Goal: Book appointment/travel/reservation

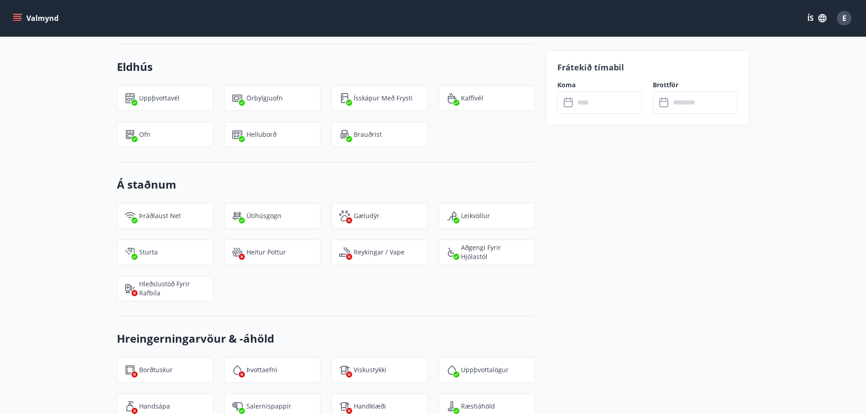
scroll to position [1591, 0]
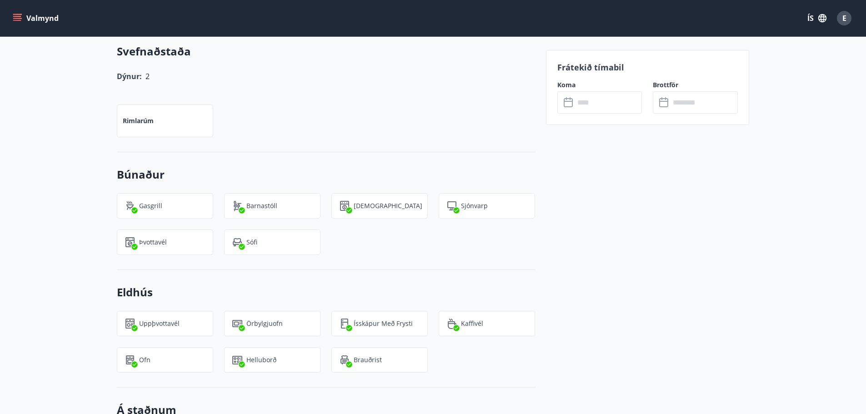
click at [846, 16] on span "E" at bounding box center [844, 18] width 4 height 10
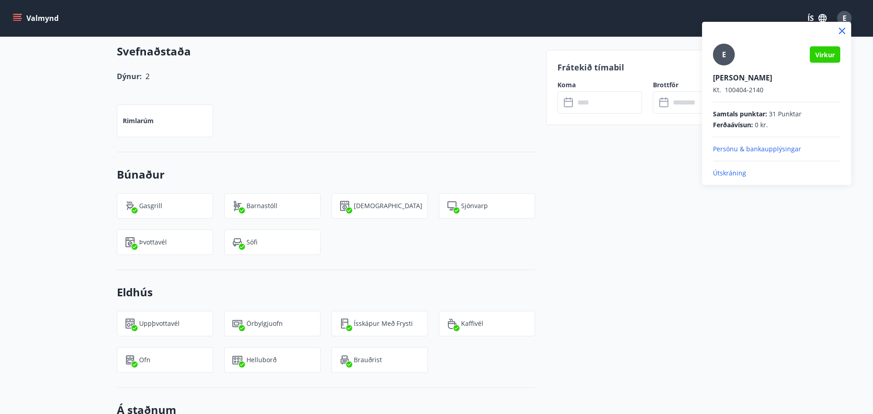
click at [17, 18] on div at bounding box center [436, 207] width 873 height 414
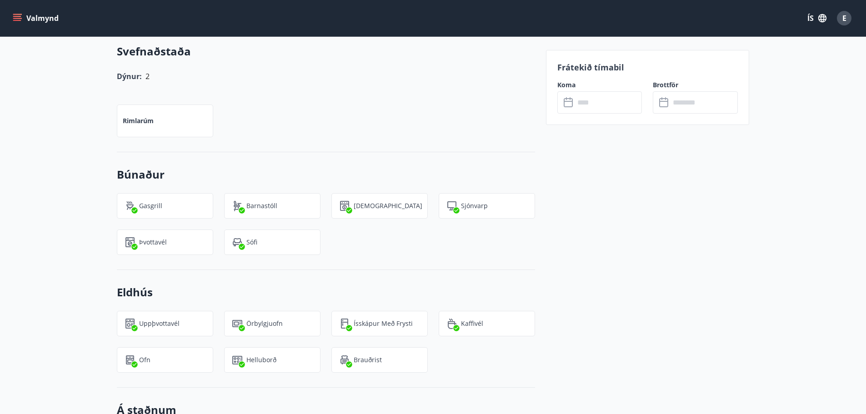
click at [14, 21] on icon "menu" at bounding box center [17, 18] width 9 height 9
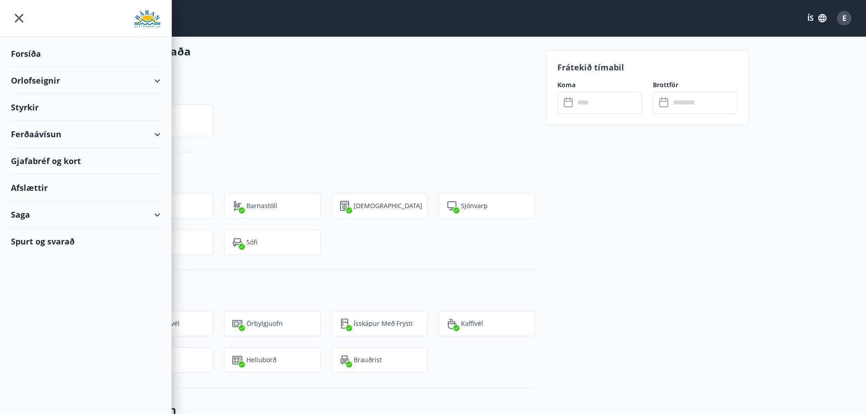
click at [154, 216] on div "Saga" at bounding box center [86, 214] width 150 height 27
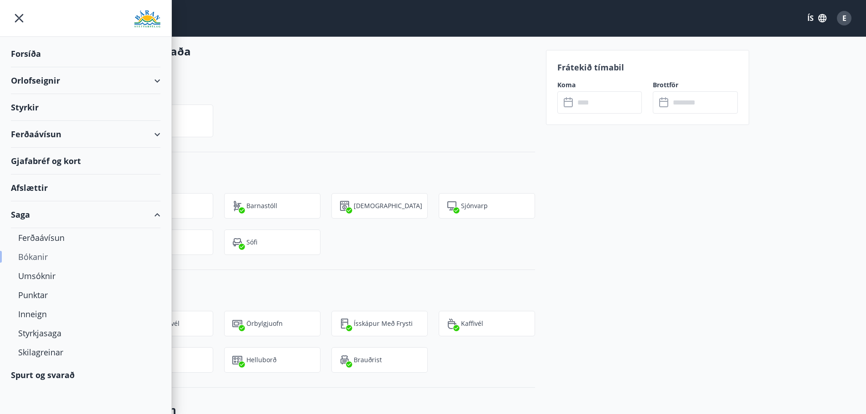
click at [25, 259] on div "Bókanir" at bounding box center [85, 256] width 135 height 19
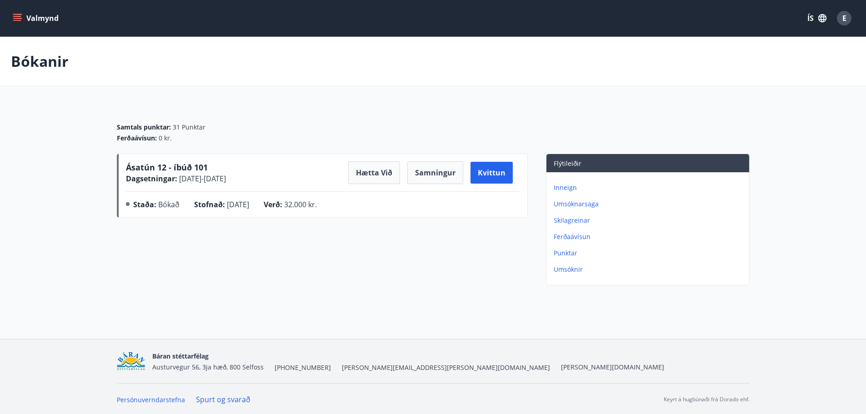
click at [15, 13] on button "Valmynd" at bounding box center [36, 18] width 51 height 16
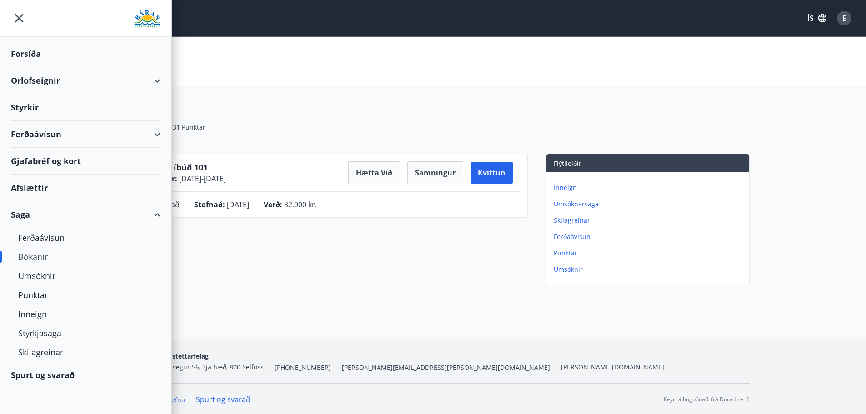
click at [36, 80] on div "Orlofseignir" at bounding box center [86, 80] width 150 height 27
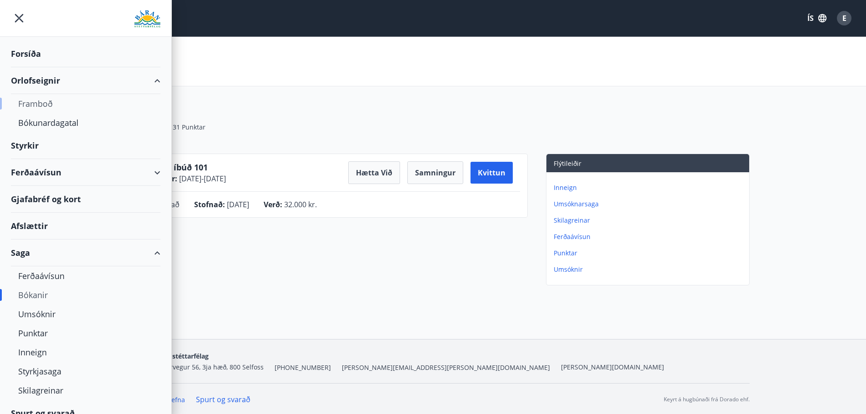
click at [31, 106] on div "Framboð" at bounding box center [85, 103] width 135 height 19
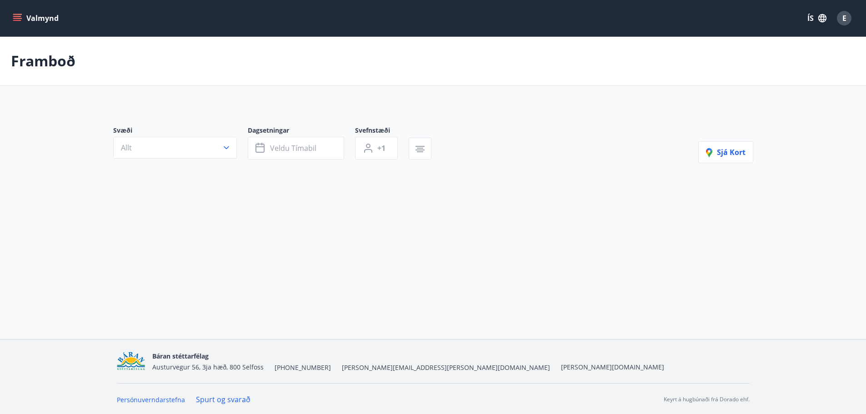
click at [19, 17] on icon "menu" at bounding box center [17, 18] width 9 height 9
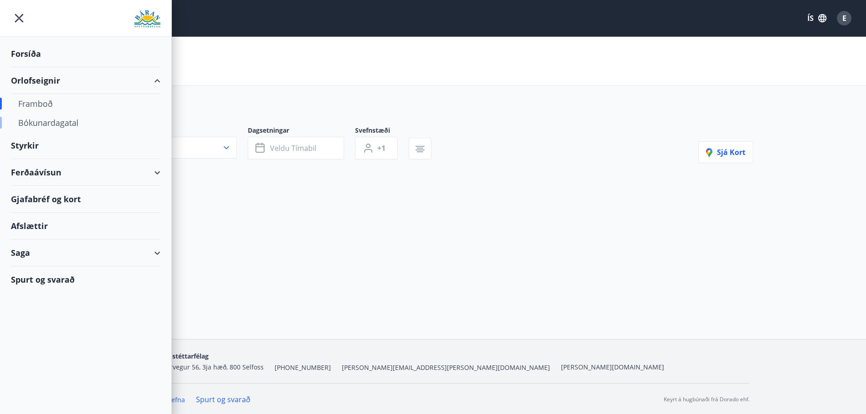
click at [40, 127] on div "Bókunardagatal" at bounding box center [85, 122] width 135 height 19
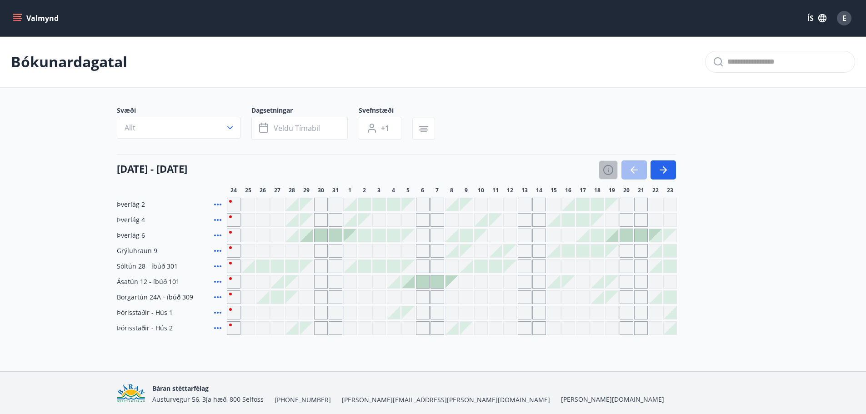
click at [606, 170] on icon "button" at bounding box center [608, 170] width 11 height 11
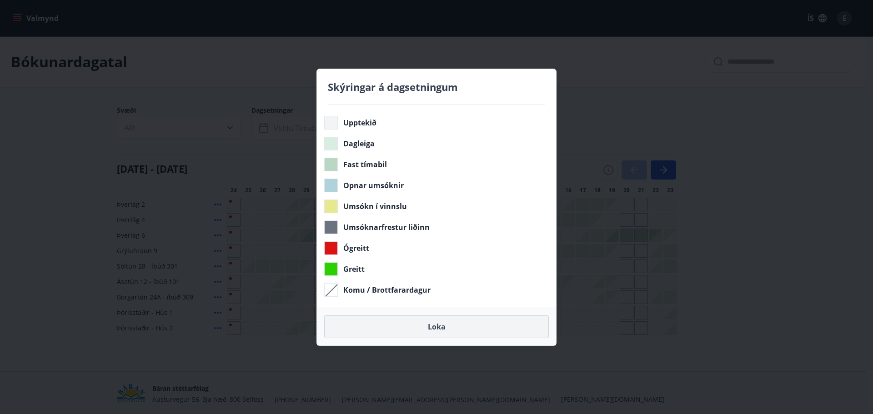
click at [425, 330] on button "Loka" at bounding box center [436, 326] width 225 height 23
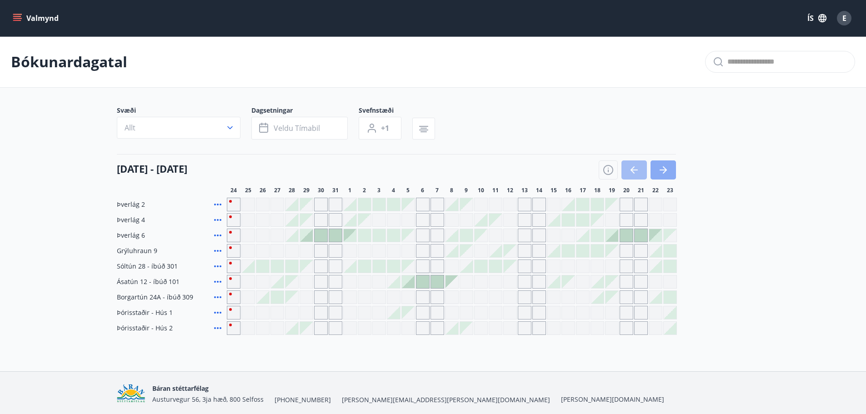
click at [672, 170] on button "button" at bounding box center [662, 169] width 25 height 19
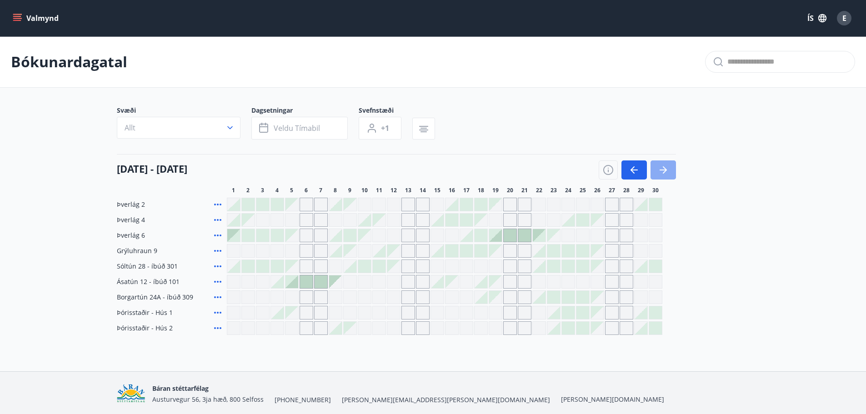
click at [670, 170] on button "button" at bounding box center [662, 169] width 25 height 19
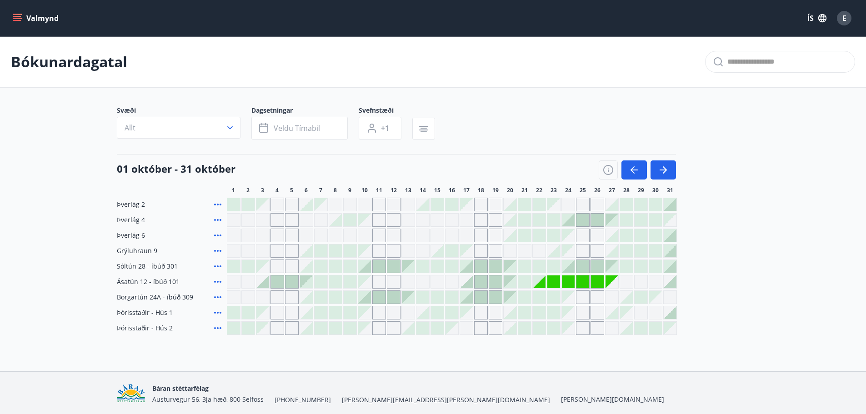
click at [16, 23] on button "Valmynd" at bounding box center [36, 18] width 51 height 16
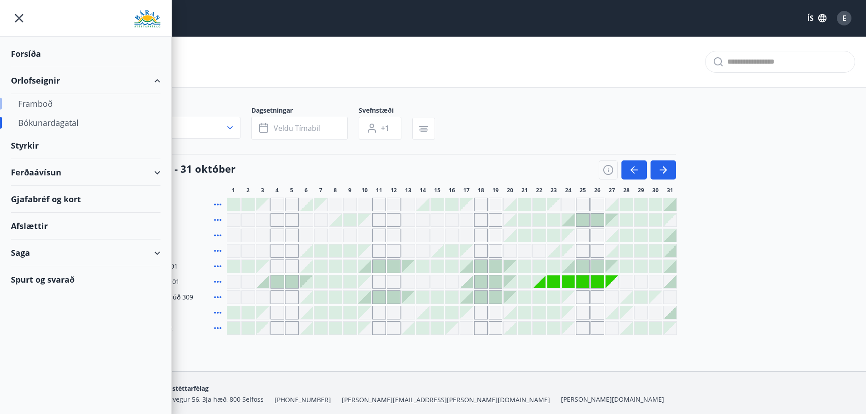
drag, startPoint x: 34, startPoint y: 105, endPoint x: 34, endPoint y: 95, distance: 9.6
click at [34, 95] on div "Framboð" at bounding box center [85, 103] width 135 height 19
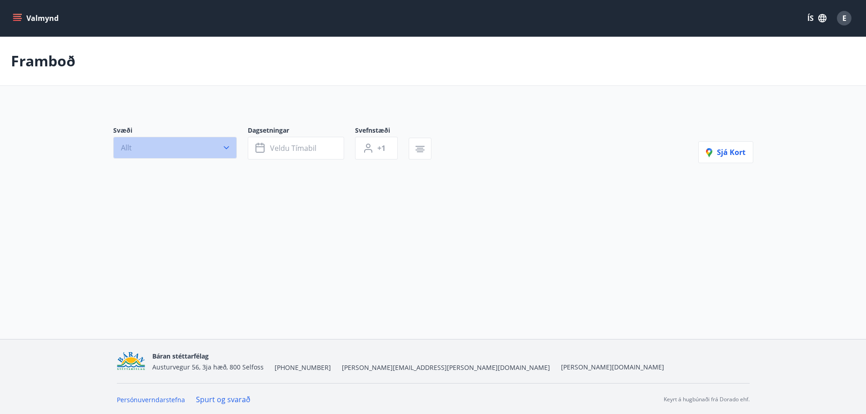
drag, startPoint x: 170, startPoint y: 149, endPoint x: 170, endPoint y: 144, distance: 5.5
click at [170, 145] on button "Allt" at bounding box center [175, 148] width 124 height 22
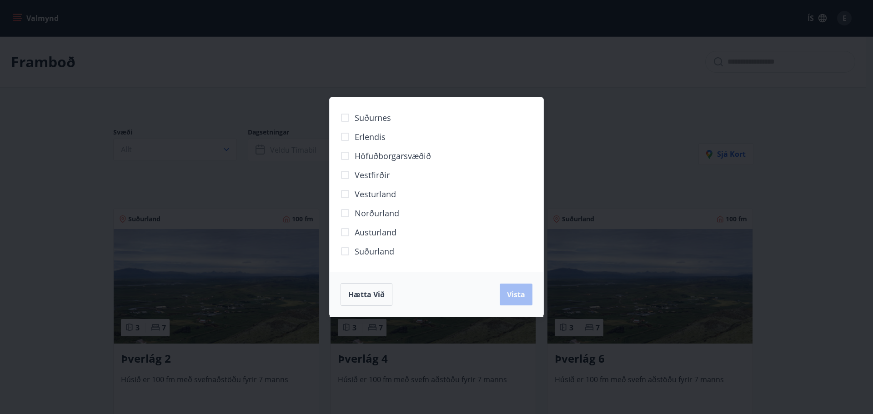
click at [355, 252] on span "Suðurland" at bounding box center [375, 251] width 40 height 12
drag, startPoint x: 509, startPoint y: 300, endPoint x: 500, endPoint y: 299, distance: 9.2
click at [503, 305] on div "Hætta við Vista" at bounding box center [436, 294] width 192 height 23
drag, startPoint x: 522, startPoint y: 277, endPoint x: 513, endPoint y: 258, distance: 21.1
click at [522, 265] on div "Suðurnes Erlendis Höfuðborgarsvæðið [GEOGRAPHIC_DATA] [GEOGRAPHIC_DATA] [GEOGRA…" at bounding box center [436, 207] width 215 height 220
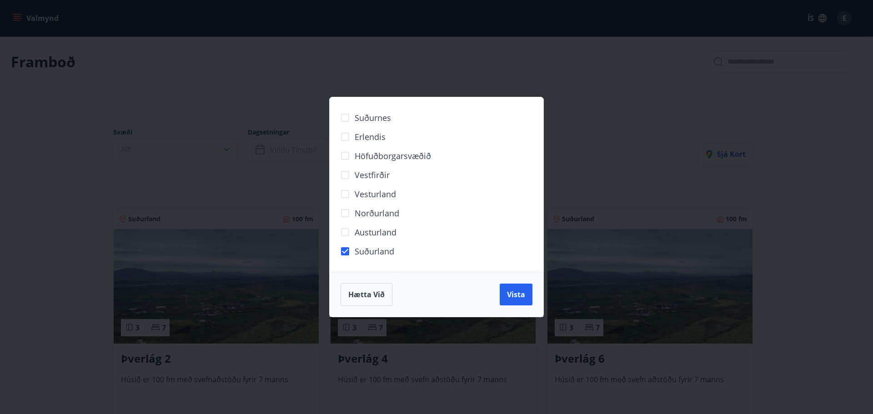
drag, startPoint x: 781, startPoint y: 285, endPoint x: 767, endPoint y: 301, distance: 21.3
click at [782, 285] on div "Suðurnes Erlendis Höfuðborgarsvæðið [GEOGRAPHIC_DATA] [GEOGRAPHIC_DATA] [GEOGRA…" at bounding box center [436, 207] width 873 height 414
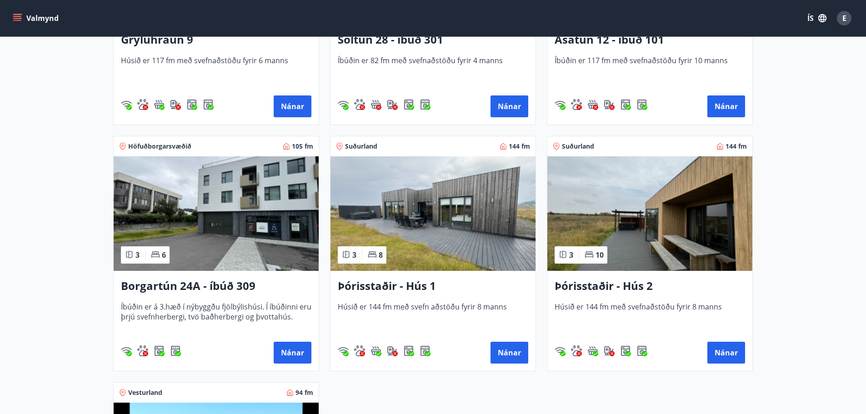
scroll to position [591, 0]
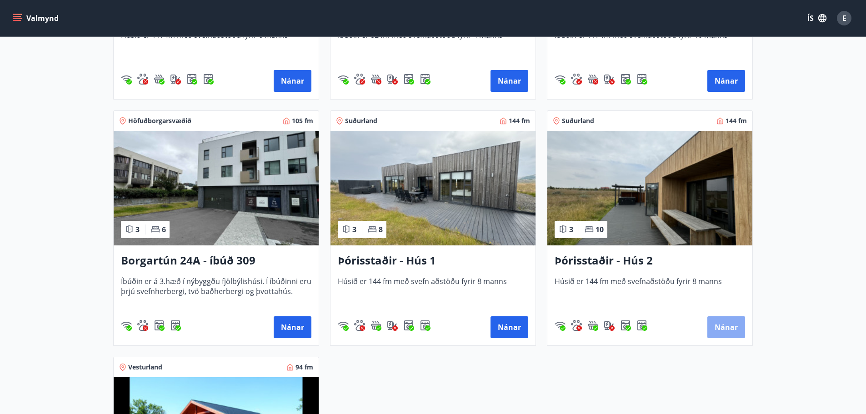
click at [725, 323] on button "Nánar" at bounding box center [726, 327] width 38 height 22
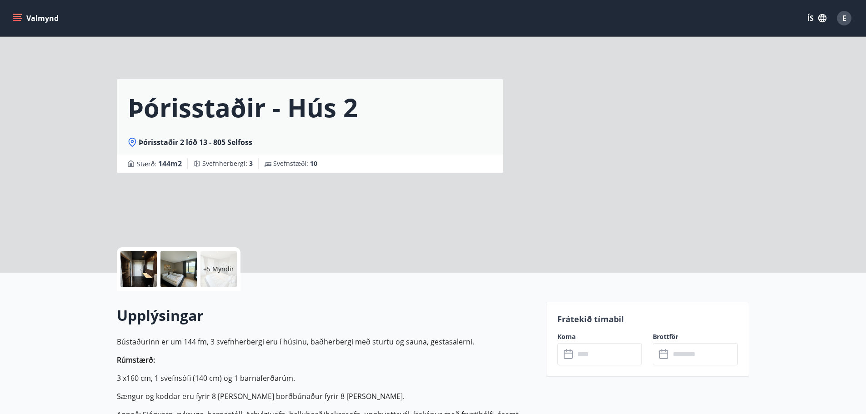
click at [591, 352] on input "text" at bounding box center [609, 354] width 68 height 22
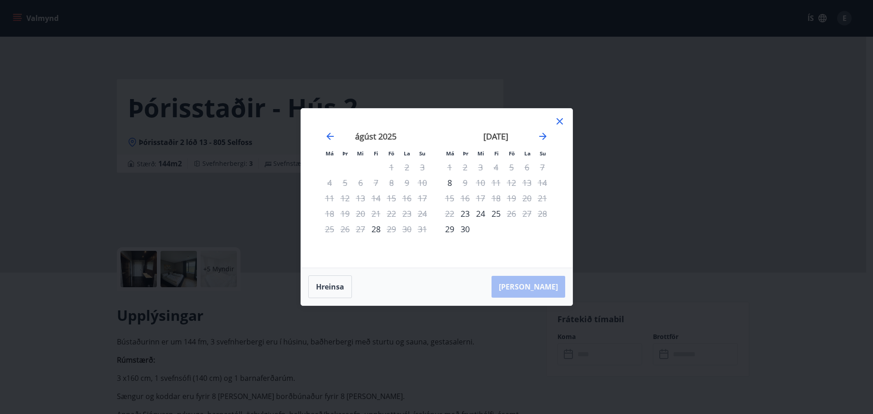
click at [539, 145] on div "[DATE] 1 2 3 4 5 6 7 8 9 10 11 12 13 14 15 16 17 18 19 20 21 22 23 24 25 26 27 …" at bounding box center [436, 188] width 249 height 137
drag, startPoint x: 545, startPoint y: 129, endPoint x: 551, endPoint y: 100, distance: 30.3
click at [551, 100] on div "Má Þr Mi Fi Fö La Su Má Þr Mi Fi Fö La Su [DATE] 1 2 3 4 5 6 7 8 9 10 11 12 13 …" at bounding box center [436, 207] width 873 height 414
drag, startPoint x: 540, startPoint y: 138, endPoint x: 538, endPoint y: 150, distance: 11.5
click at [538, 150] on div "Má Þr Mi Fi Fö La Su Má Þr Mi Fi Fö La Su [DATE] 1 2 3 4 5 6 7 8 9 10 11 12 13 …" at bounding box center [436, 188] width 249 height 137
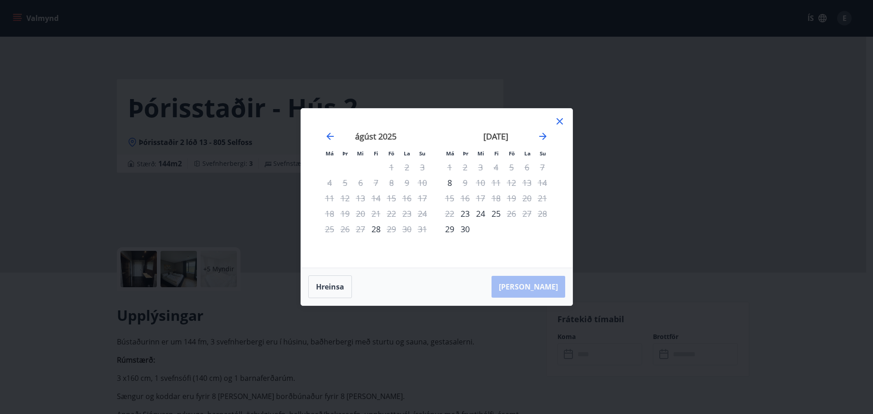
click at [545, 124] on div "[DATE]" at bounding box center [496, 140] width 108 height 40
click at [542, 136] on icon "Move forward to switch to the next month." at bounding box center [542, 136] width 11 height 11
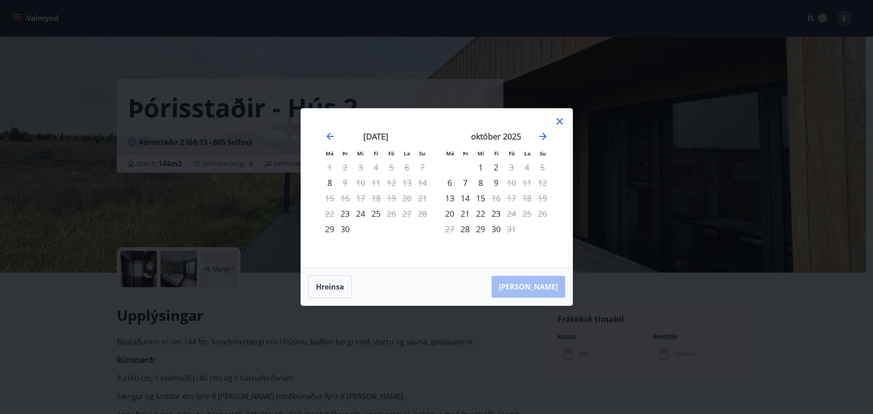
drag, startPoint x: 553, startPoint y: 130, endPoint x: 552, endPoint y: 122, distance: 7.8
click at [552, 122] on div "[DATE] 1 2 3 4 5 6 7 8 9 10 11 12 13 14 15 16 17 18 19 20 21 22 23 24 25 26 27 …" at bounding box center [496, 194] width 120 height 149
drag, startPoint x: 550, startPoint y: 126, endPoint x: 549, endPoint y: 115, distance: 10.9
click at [550, 115] on div "Má Þr Mi Fi Fö La Su Má Þr Mi Fi Fö La Su [DATE] 1 2 3 4 5 6 7 8 9 10 11 12 13 …" at bounding box center [436, 188] width 271 height 159
drag, startPoint x: 559, startPoint y: 120, endPoint x: 555, endPoint y: 126, distance: 7.6
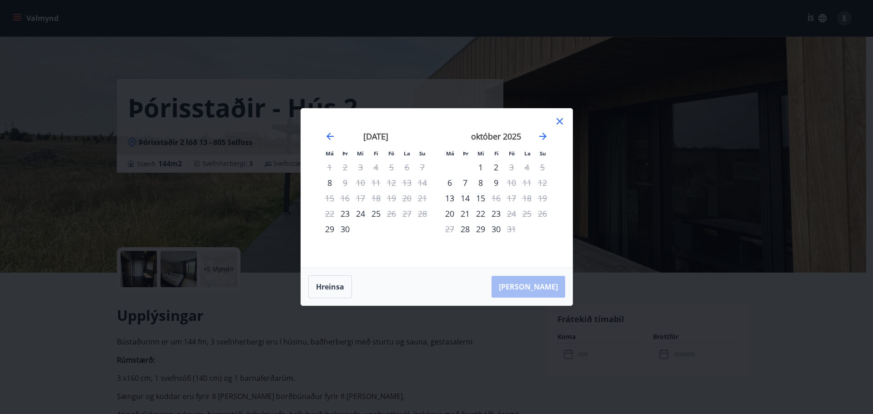
click at [557, 123] on icon at bounding box center [559, 121] width 11 height 11
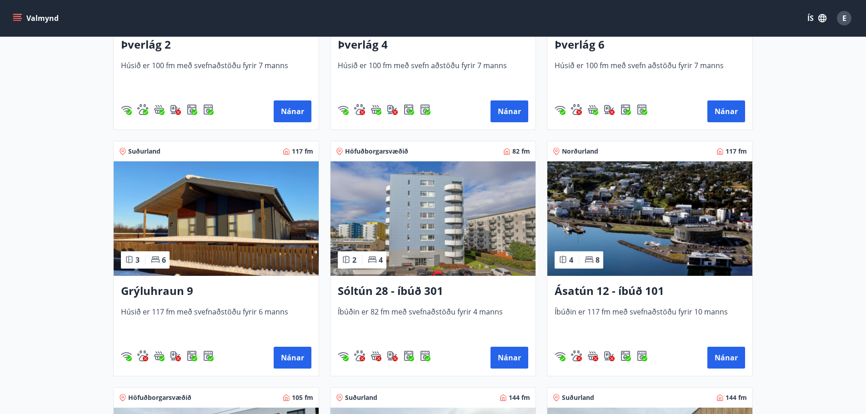
scroll to position [318, 0]
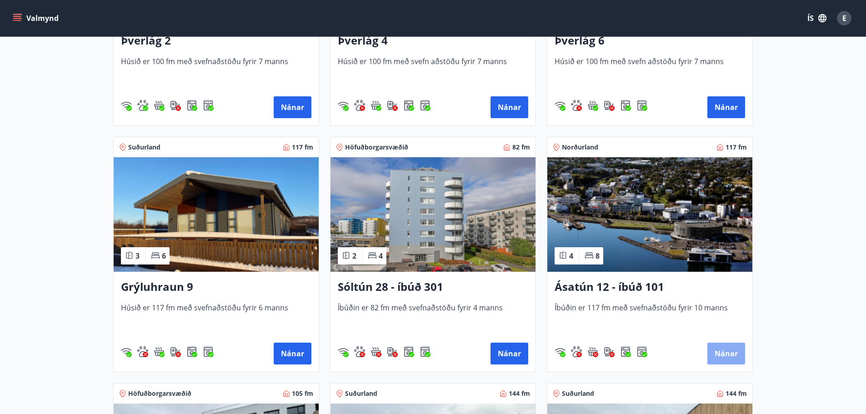
click at [729, 353] on button "Nánar" at bounding box center [726, 354] width 38 height 22
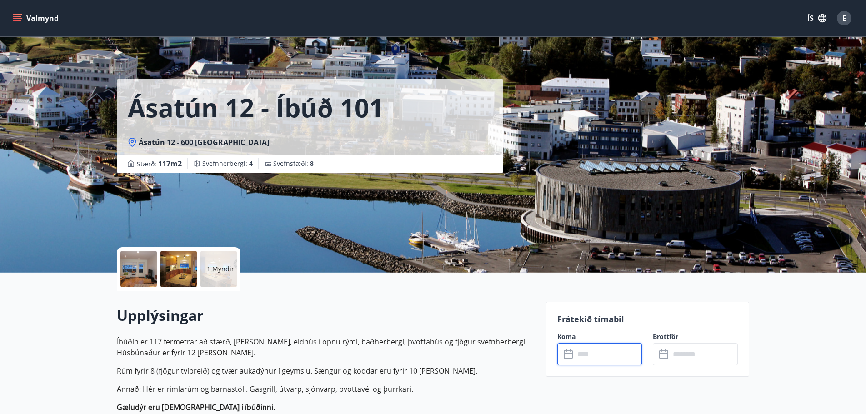
click at [575, 351] on input "text" at bounding box center [609, 354] width 68 height 22
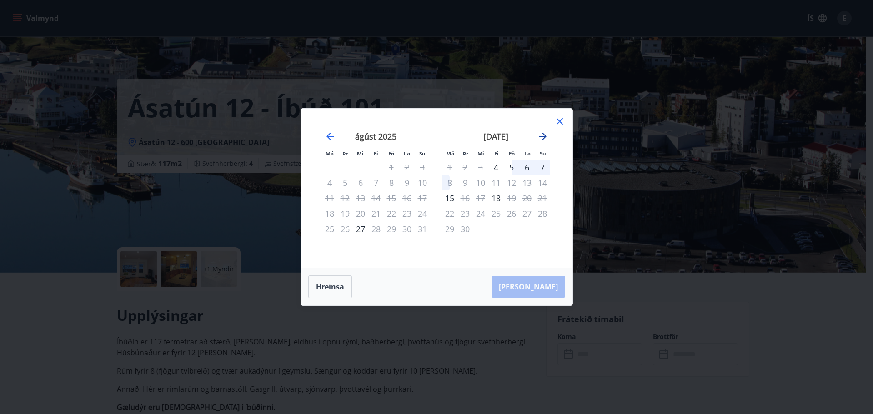
click at [545, 138] on icon "Move forward to switch to the next month." at bounding box center [542, 136] width 11 height 11
click at [558, 122] on icon at bounding box center [559, 121] width 11 height 11
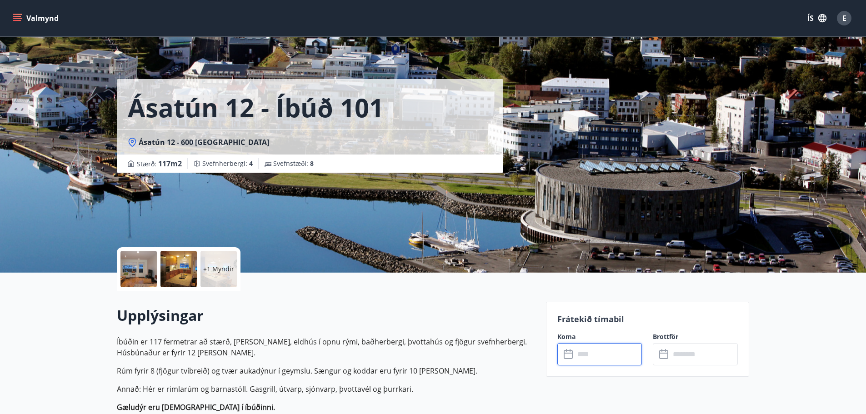
click at [174, 278] on div at bounding box center [178, 269] width 36 height 36
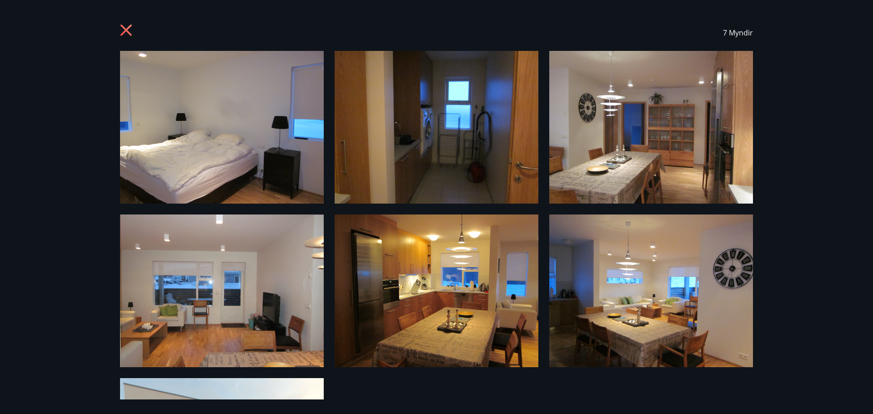
click at [125, 30] on icon at bounding box center [126, 30] width 2 height 2
